Goal: Task Accomplishment & Management: Use online tool/utility

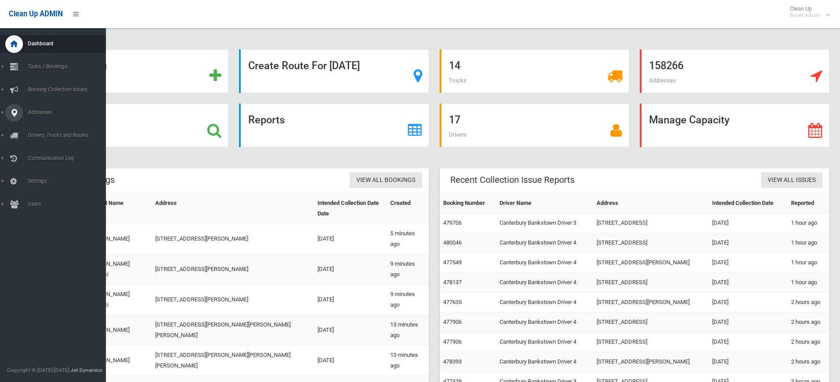
click at [12, 112] on icon at bounding box center [14, 113] width 8 height 18
click at [37, 127] on span "All Addresses" at bounding box center [65, 128] width 80 height 6
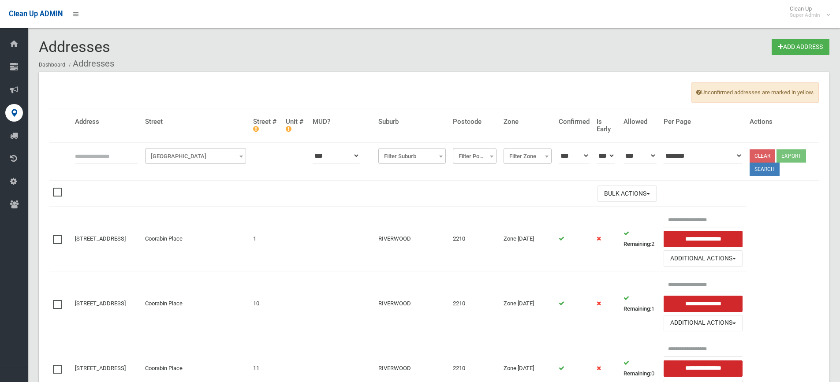
click at [95, 157] on input "text" at bounding box center [106, 156] width 63 height 16
type input "*********"
click button at bounding box center [0, 0] width 0 height 0
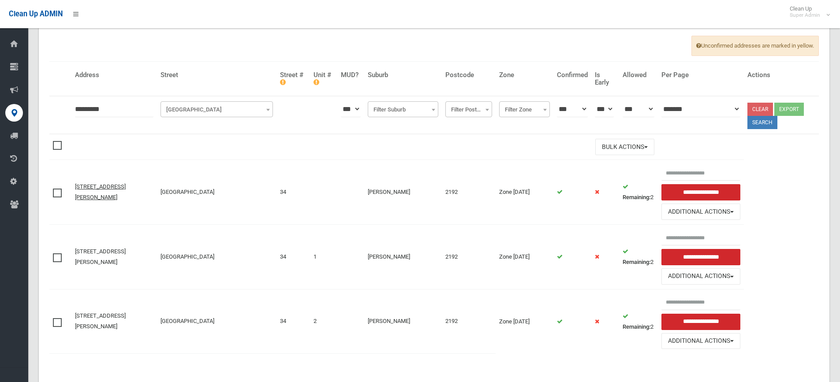
scroll to position [70, 0]
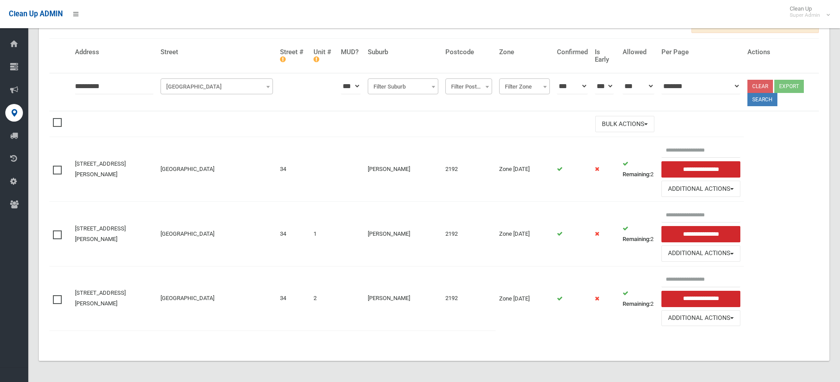
click at [56, 230] on label at bounding box center [59, 234] width 13 height 11
click at [55, 295] on span at bounding box center [59, 295] width 13 height 0
click at [626, 125] on button "Bulk Actions" at bounding box center [624, 124] width 59 height 16
click at [614, 144] on link "Delete Selected" at bounding box center [648, 142] width 105 height 15
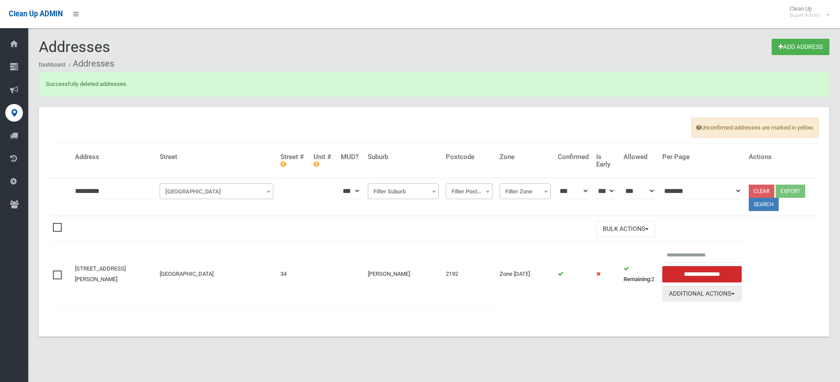
click at [710, 291] on button "Additional Actions" at bounding box center [701, 294] width 79 height 16
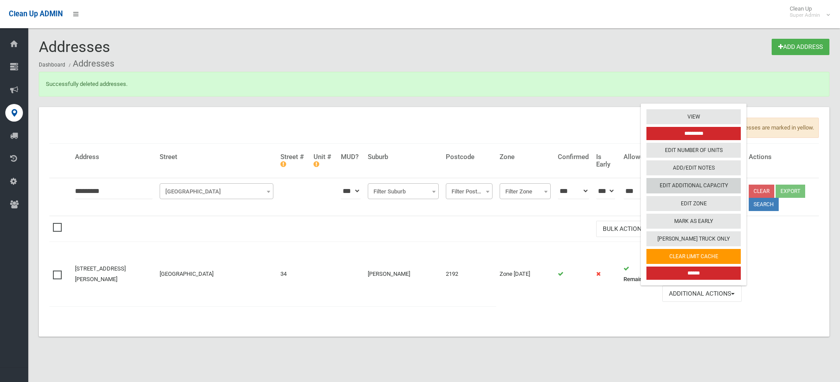
click at [706, 184] on link "Edit Additional Capacity" at bounding box center [693, 186] width 94 height 15
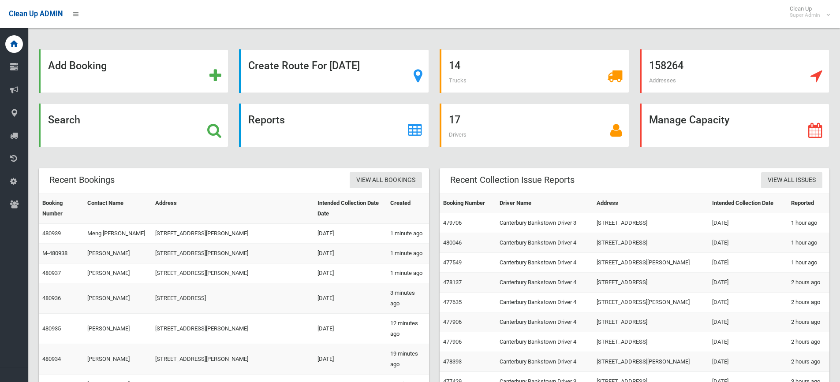
click at [221, 133] on icon at bounding box center [214, 130] width 14 height 15
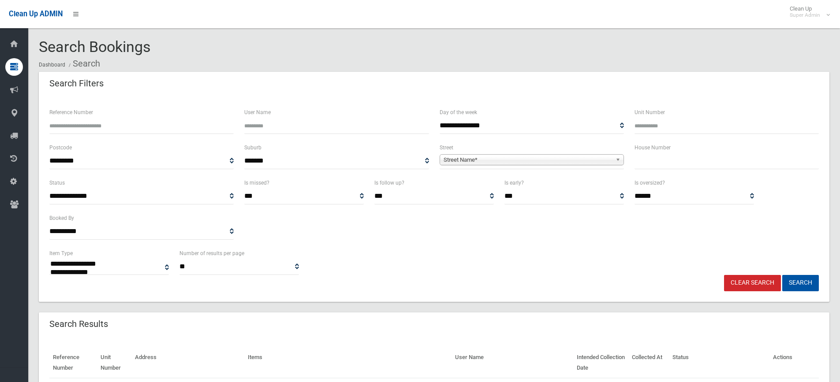
select select
click at [688, 157] on input "text" at bounding box center [727, 161] width 184 height 16
type input "**"
click at [518, 155] on span "Street Name*" at bounding box center [528, 160] width 168 height 11
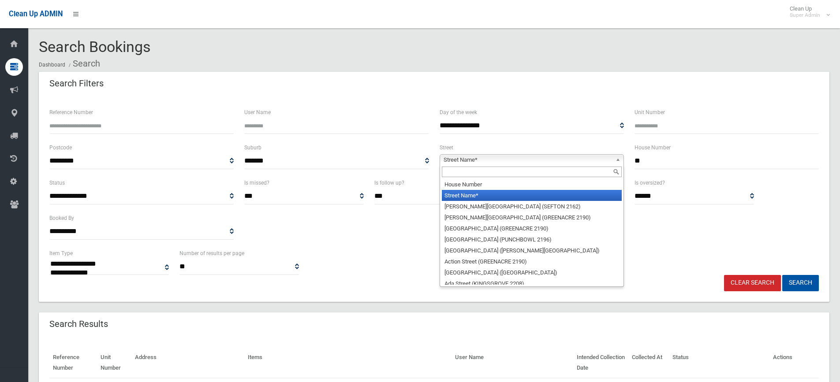
click at [472, 173] on input "text" at bounding box center [532, 172] width 180 height 11
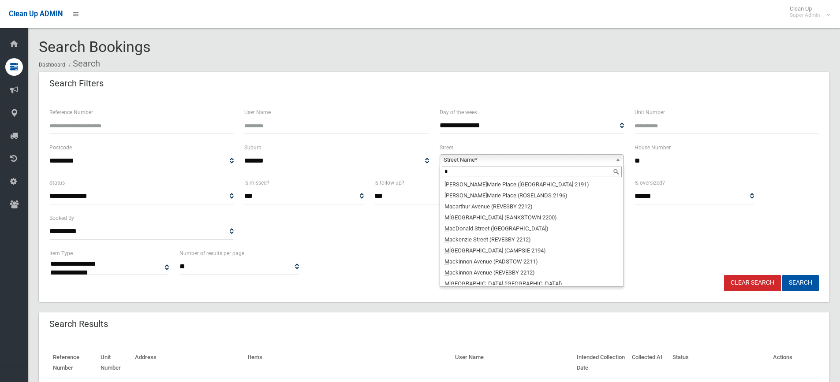
type input "*"
click at [659, 157] on input "**" at bounding box center [727, 161] width 184 height 16
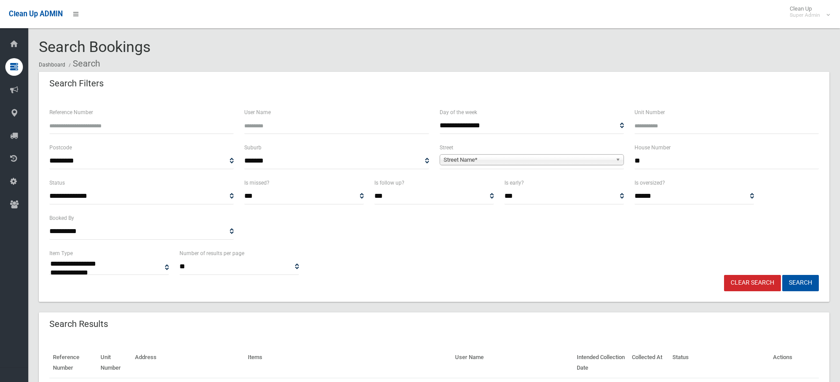
type input "**"
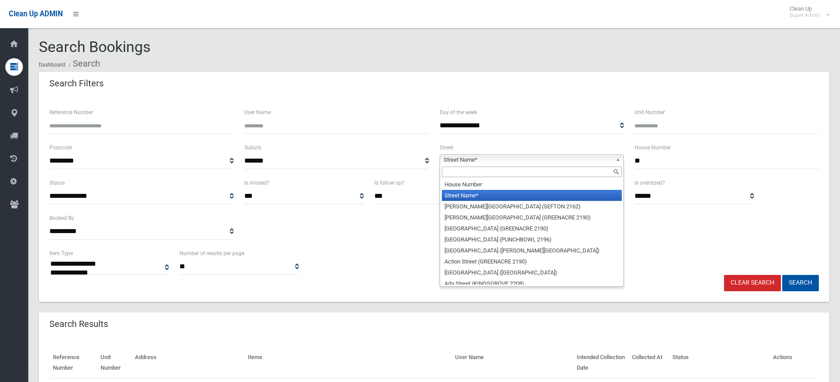
click at [516, 161] on span "Street Name*" at bounding box center [528, 160] width 168 height 11
click at [456, 175] on input "text" at bounding box center [532, 172] width 180 height 11
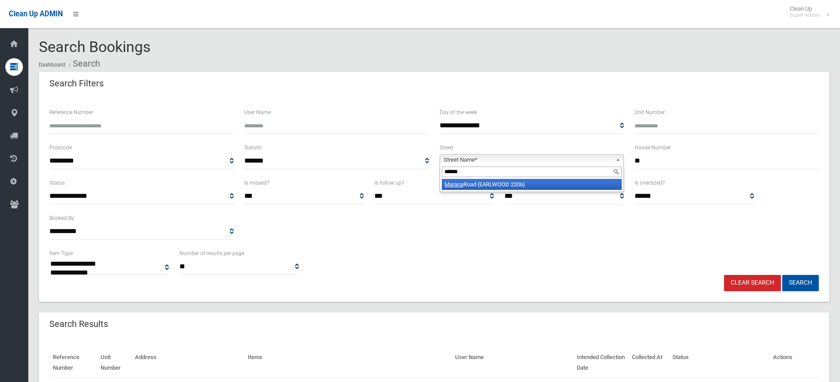
type input "******"
click at [490, 185] on li "Marana Road (EARLWOOD 2206)" at bounding box center [532, 184] width 180 height 11
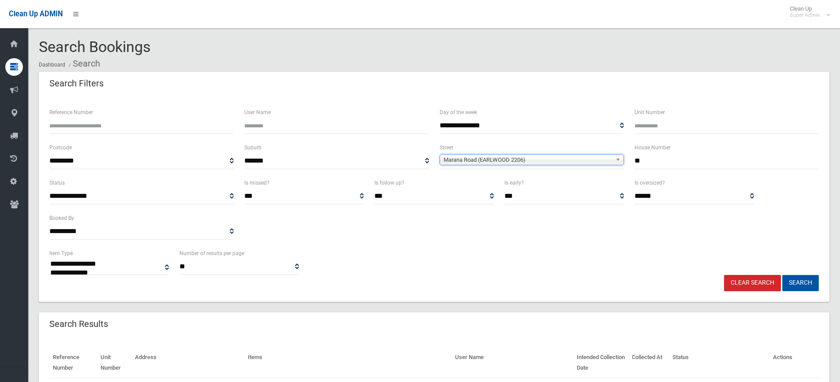
click at [811, 282] on button "Search" at bounding box center [800, 283] width 37 height 16
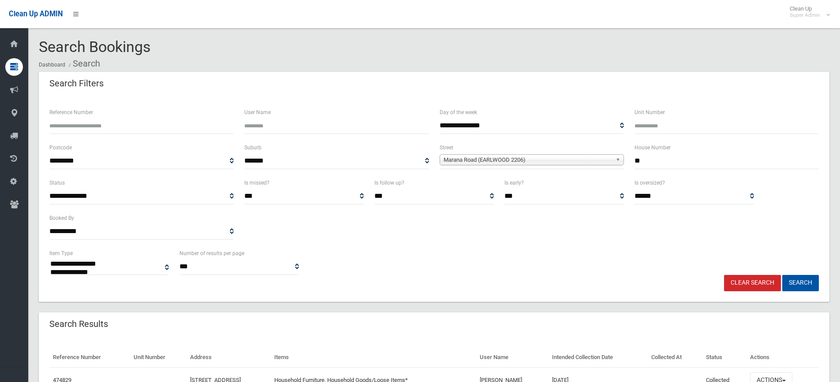
select select
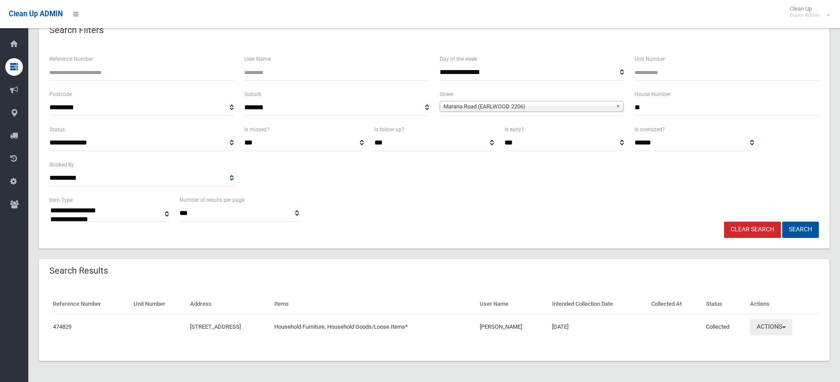
click at [786, 327] on span "button" at bounding box center [784, 328] width 4 height 2
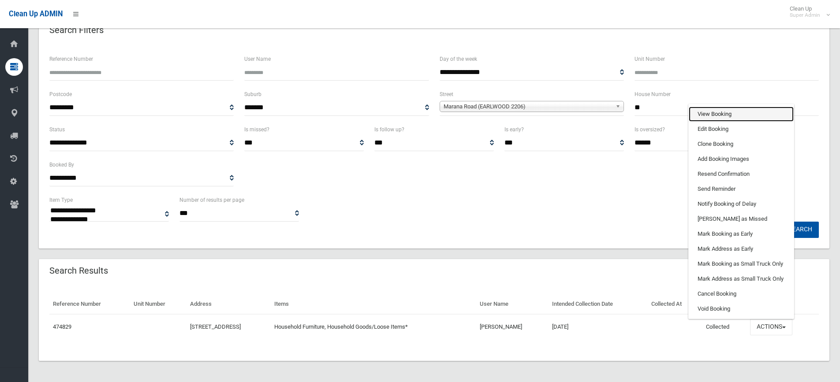
click at [728, 112] on link "View Booking" at bounding box center [741, 114] width 105 height 15
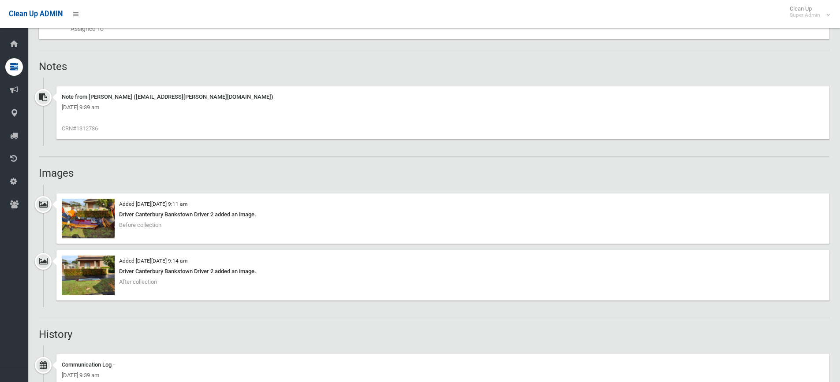
scroll to position [485, 0]
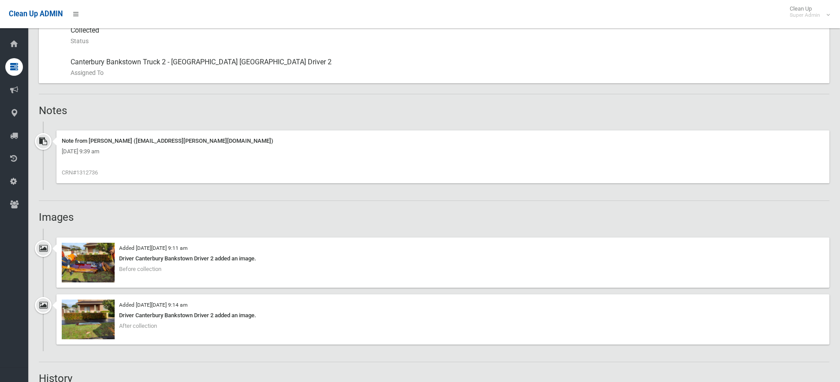
click at [85, 172] on span "CRN#1312736" at bounding box center [80, 172] width 36 height 7
copy span "1312736"
click at [86, 259] on img at bounding box center [88, 263] width 53 height 40
click at [91, 310] on img at bounding box center [88, 320] width 53 height 40
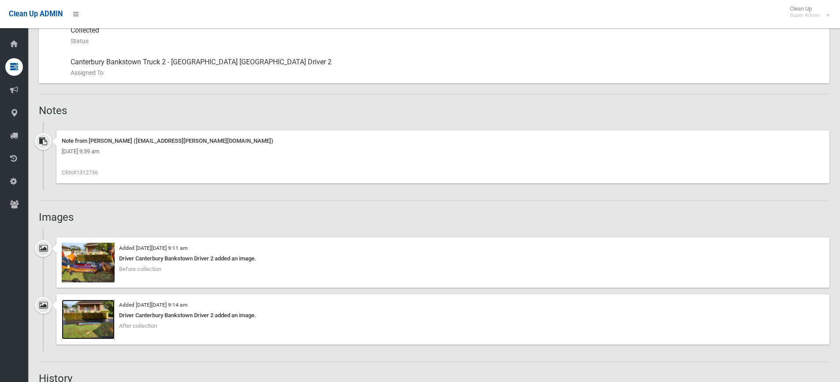
click at [85, 324] on img at bounding box center [88, 320] width 53 height 40
